Goal: Task Accomplishment & Management: Use online tool/utility

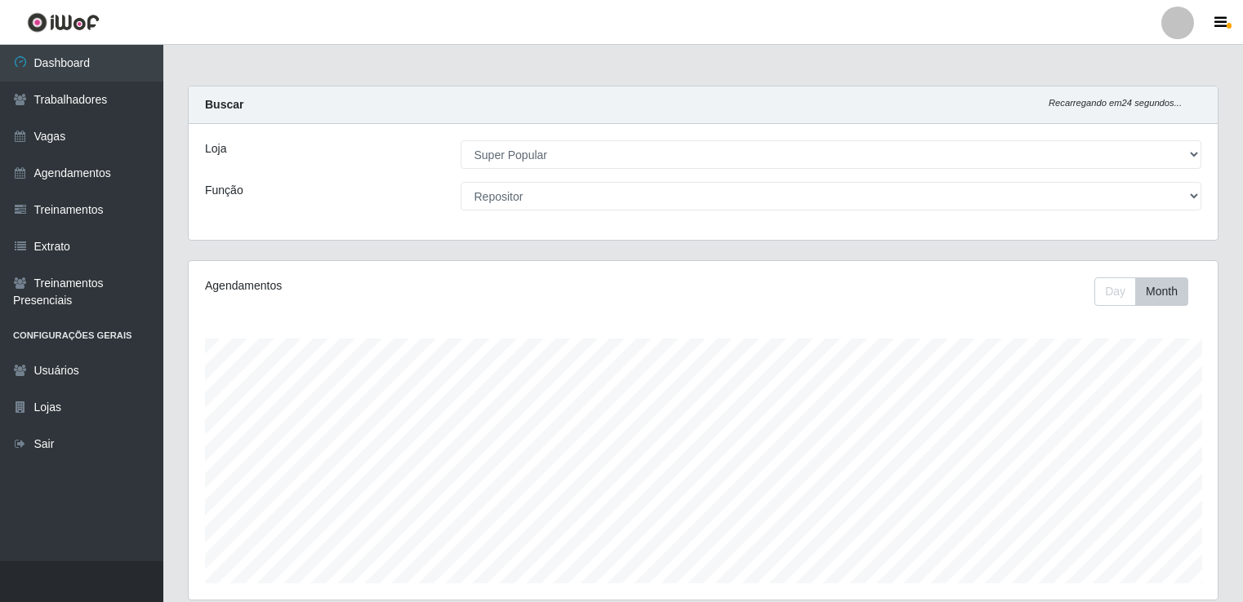
select select "537"
select select "24"
click at [49, 70] on link "Dashboard" at bounding box center [81, 63] width 163 height 37
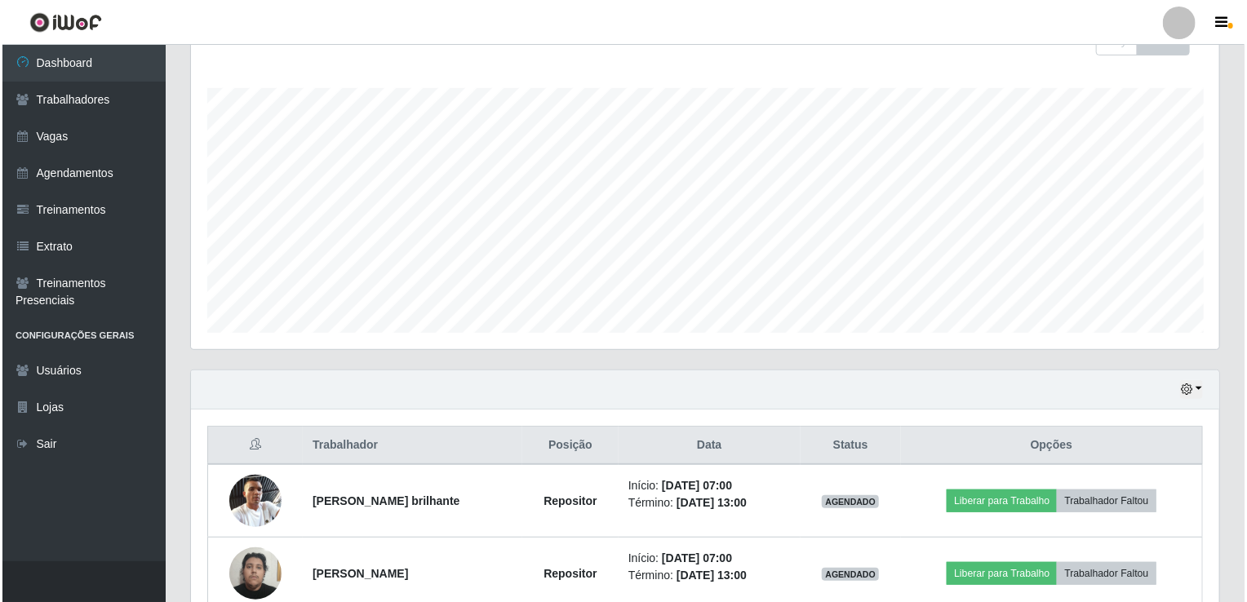
scroll to position [550, 0]
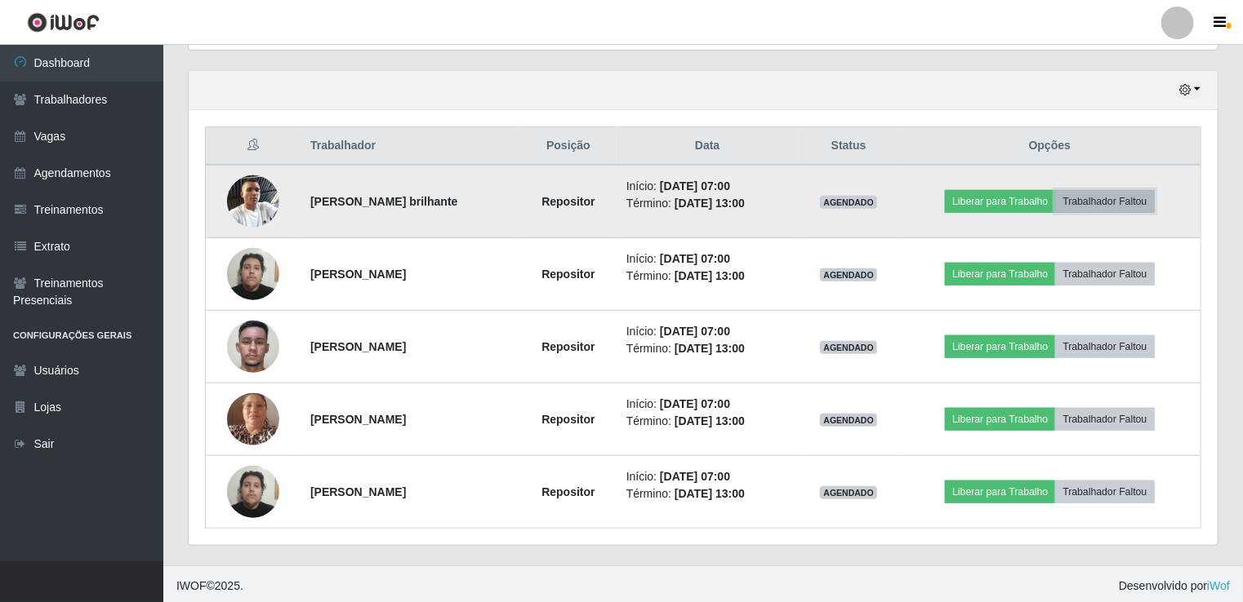
click at [1139, 201] on button "Trabalhador Faltou" at bounding box center [1104, 201] width 99 height 23
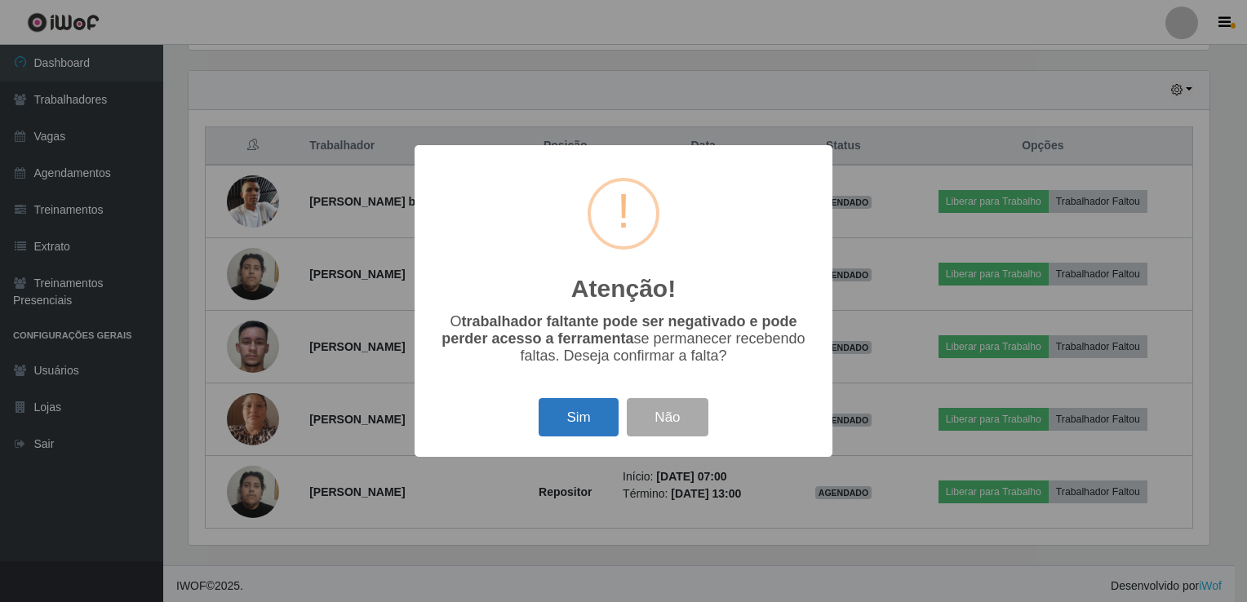
click at [604, 427] on button "Sim" at bounding box center [578, 417] width 79 height 38
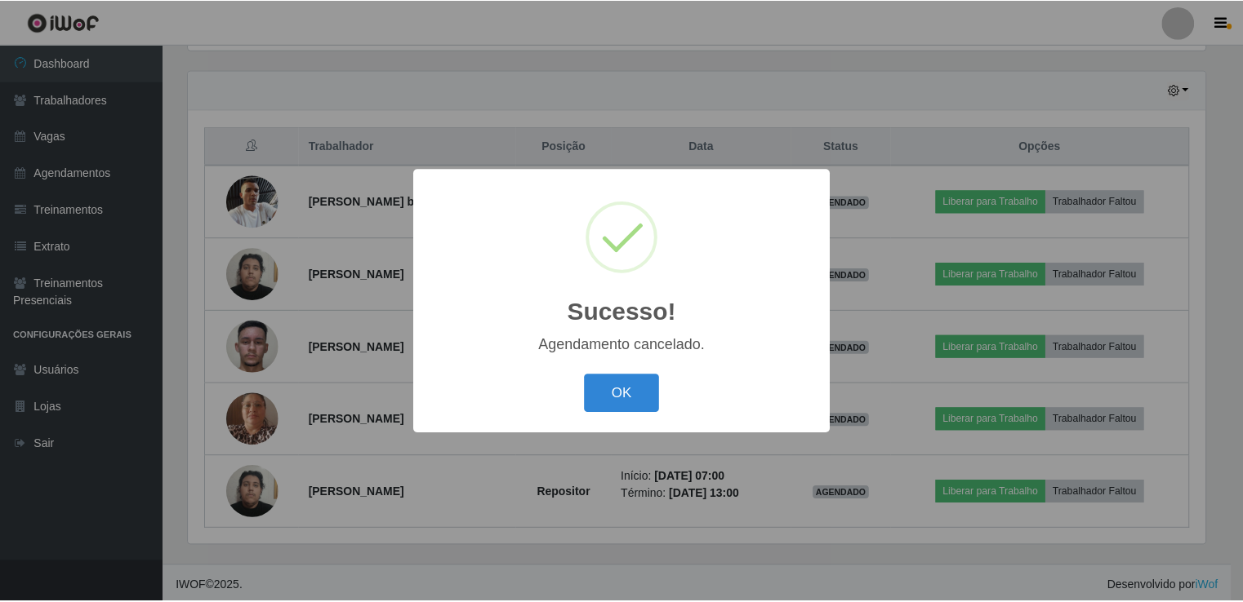
scroll to position [478, 0]
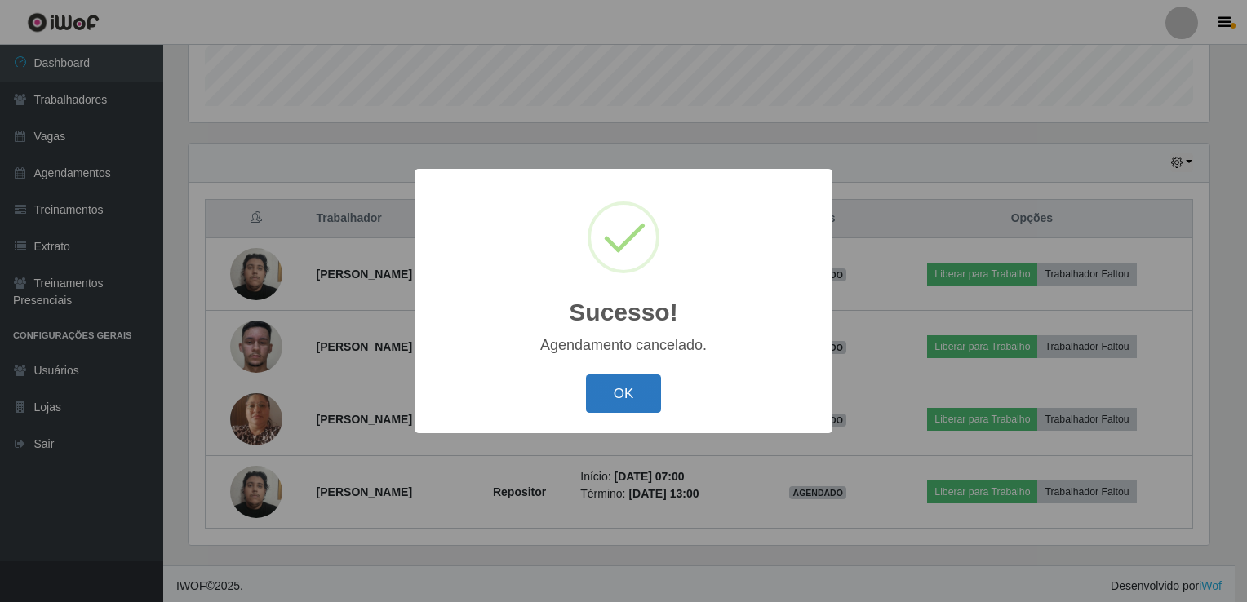
click at [617, 399] on button "OK" at bounding box center [624, 394] width 76 height 38
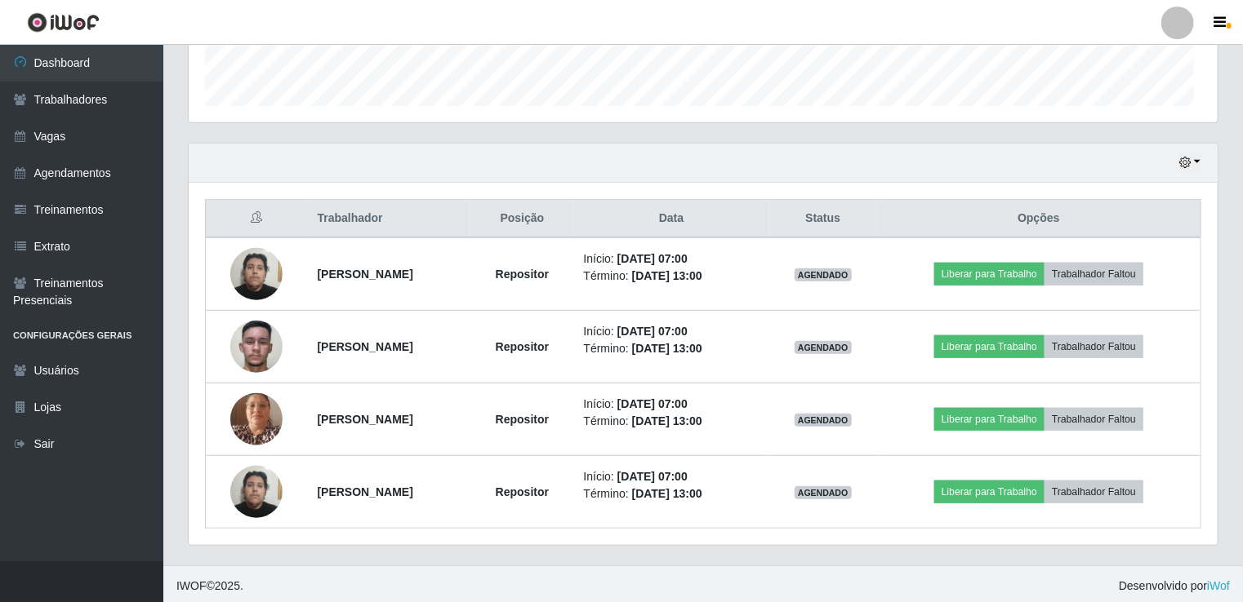
scroll to position [339, 1029]
drag, startPoint x: 1242, startPoint y: 390, endPoint x: 1243, endPoint y: 297, distance: 93.1
click at [1242, 297] on html "Perfil Alterar Senha Sair Dashboard Trabalhadores Vagas Agendamentos Treinament…" at bounding box center [621, 64] width 1243 height 1084
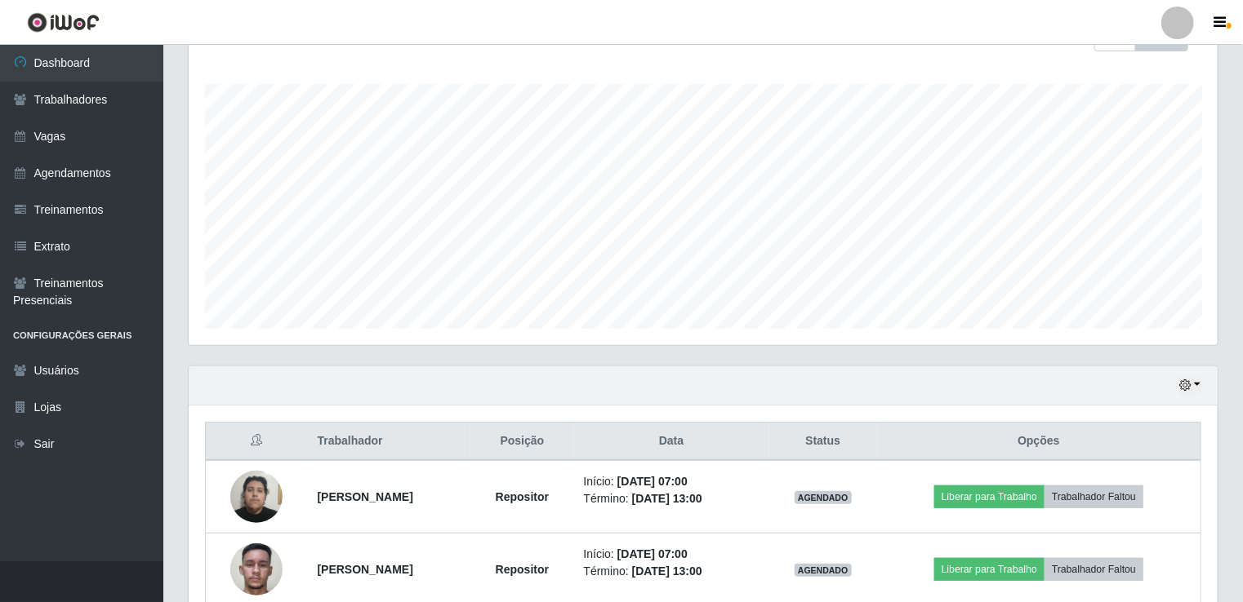
scroll to position [0, 0]
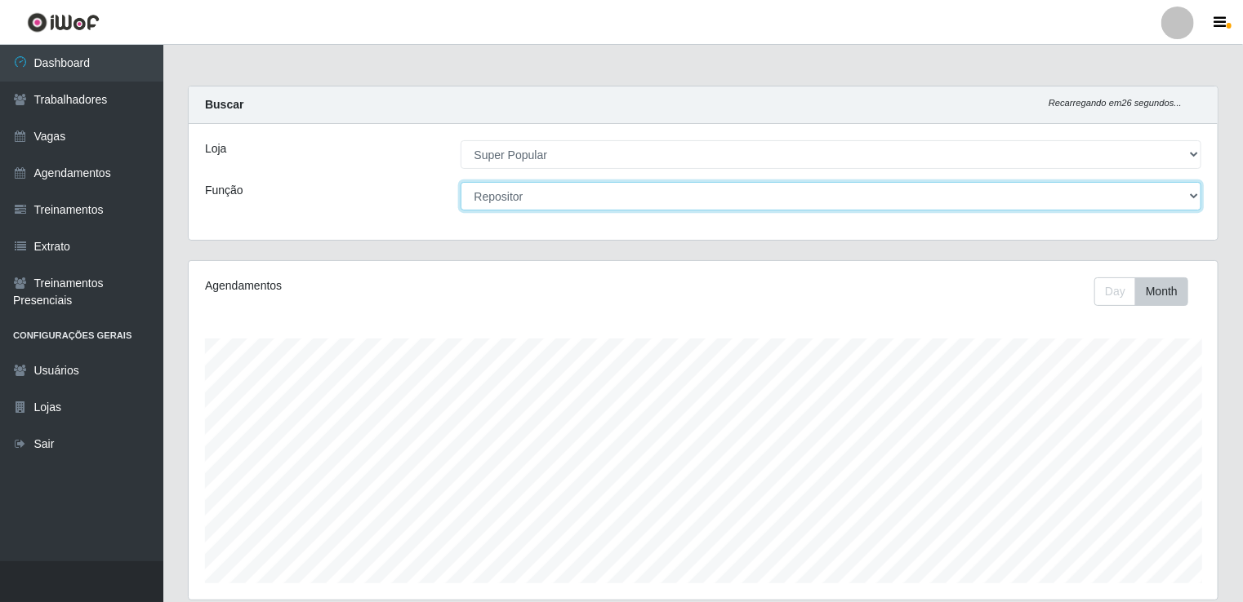
click at [1170, 198] on select "[Selecione...] Repositor Repositor + Repositor ++" at bounding box center [830, 196] width 741 height 29
click at [460, 182] on select "[Selecione...] Repositor Repositor + Repositor ++" at bounding box center [830, 196] width 741 height 29
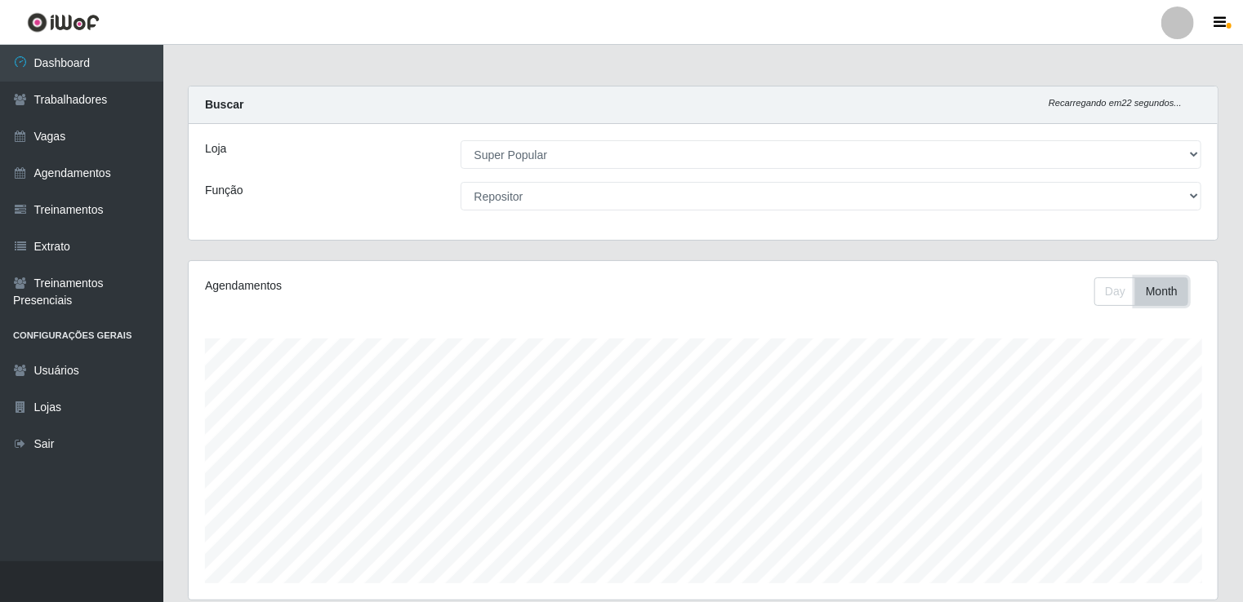
click at [1142, 284] on button "Month" at bounding box center [1161, 292] width 53 height 29
